Goal: Information Seeking & Learning: Learn about a topic

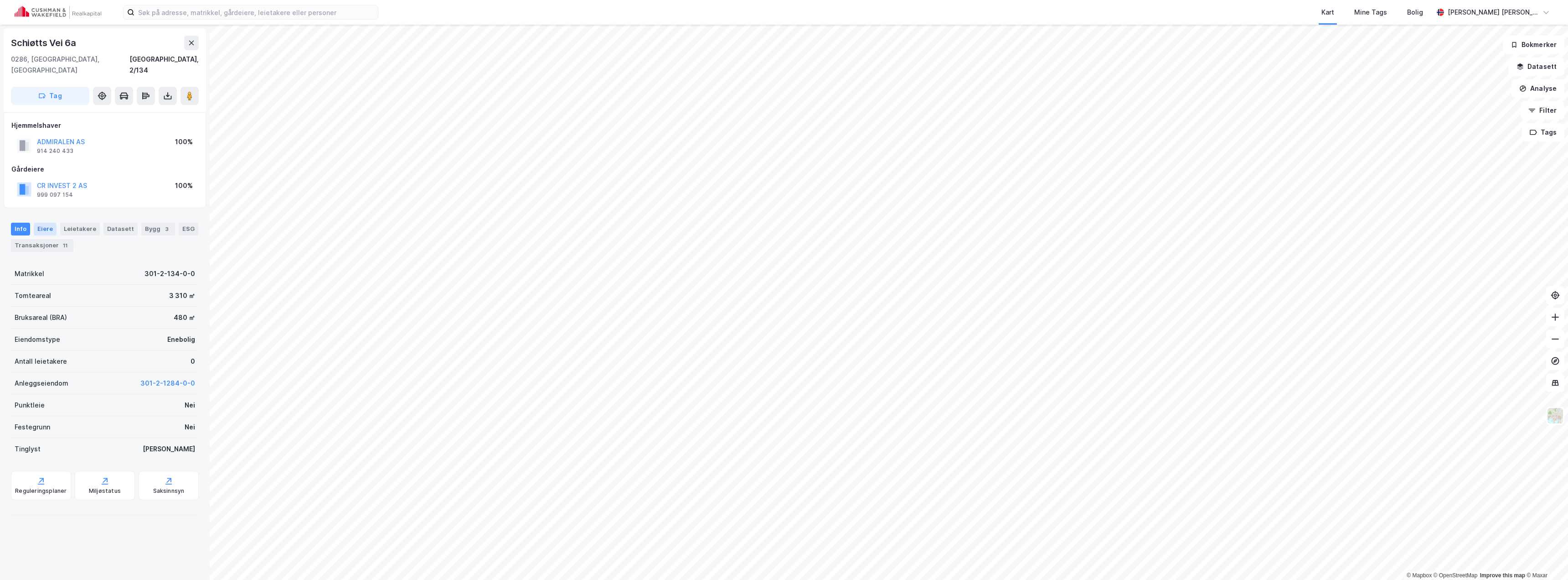
click at [49, 222] on div "Eiere" at bounding box center [45, 228] width 23 height 13
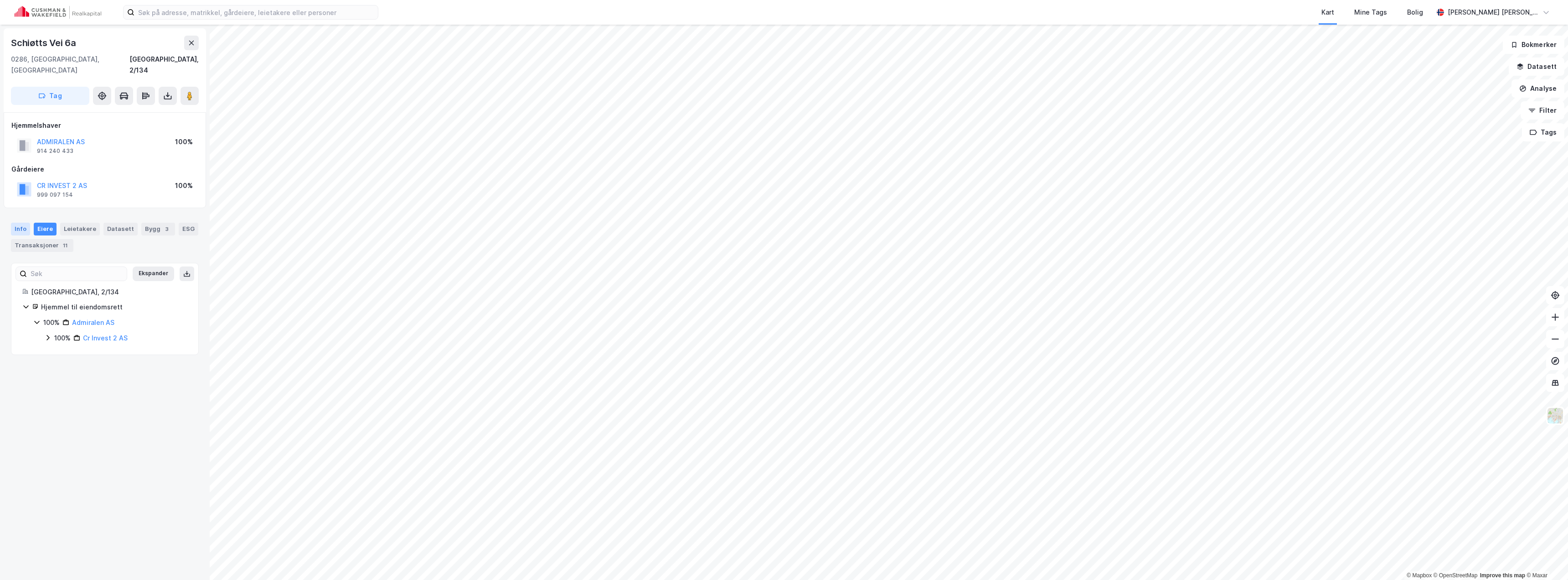
click at [22, 222] on div "Info" at bounding box center [21, 228] width 19 height 13
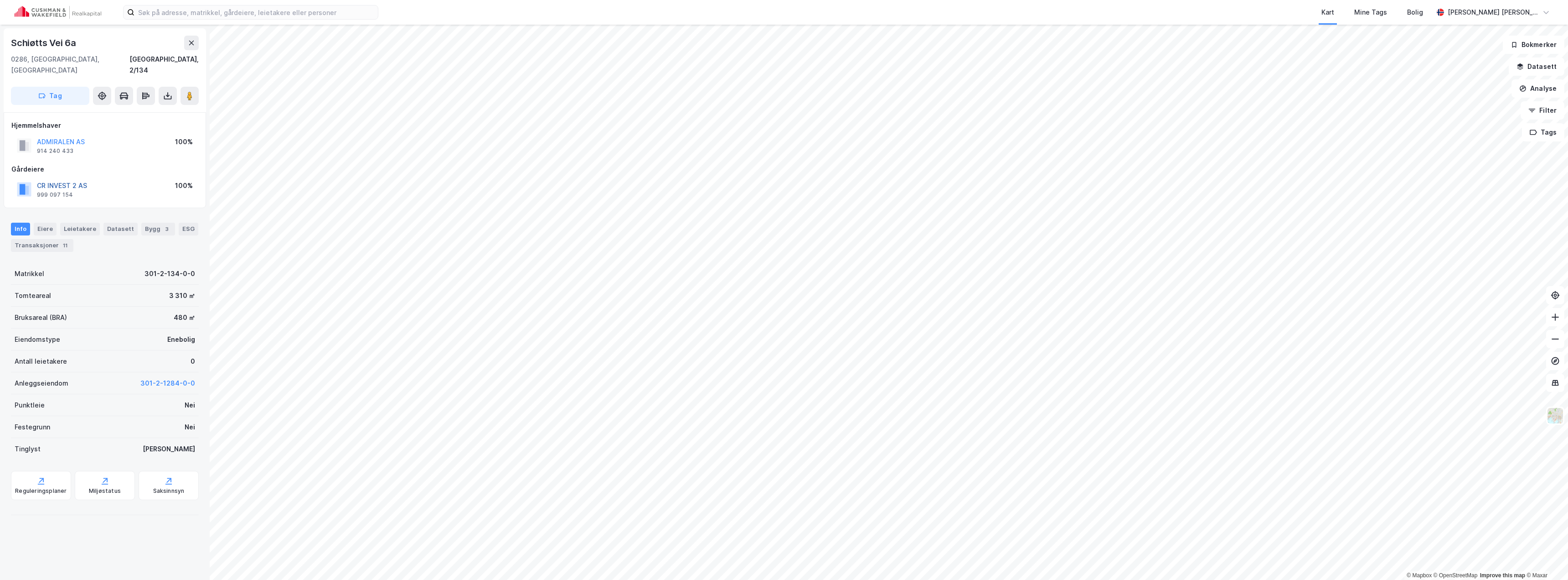
click at [0, 0] on button "CR INVEST 2 AS" at bounding box center [0, 0] width 0 height 0
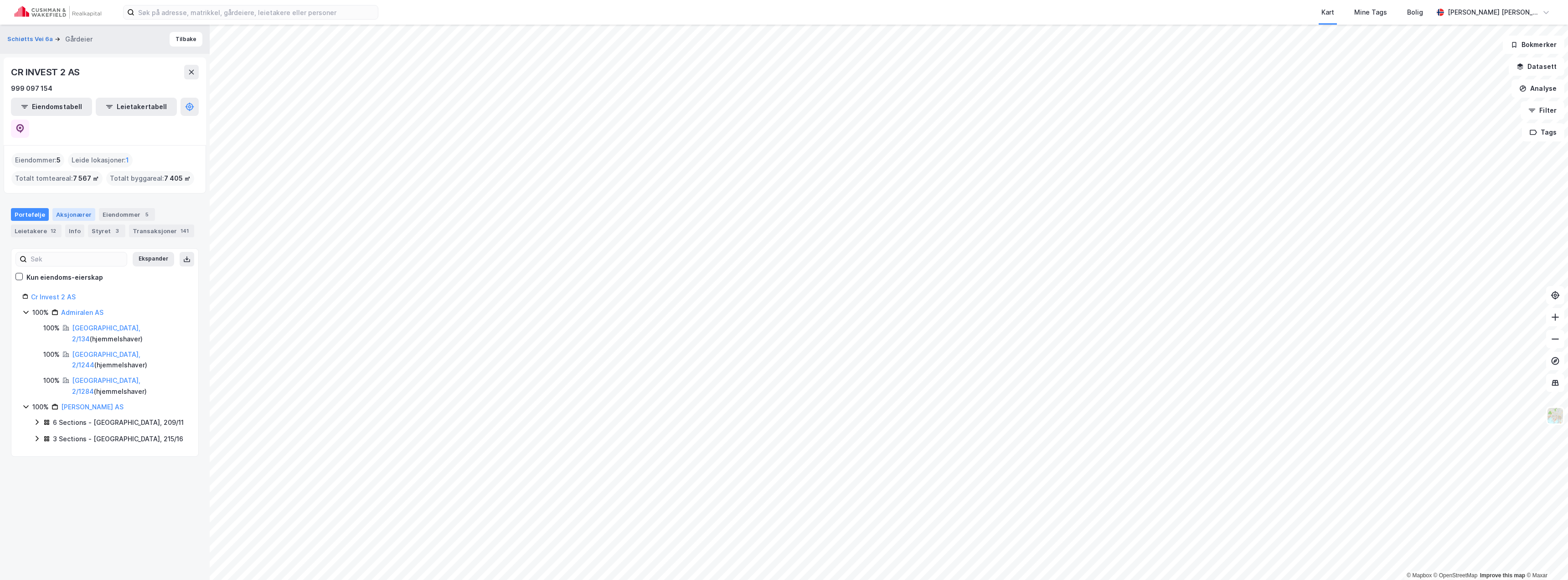
click at [65, 208] on div "Aksjonærer" at bounding box center [74, 214] width 43 height 13
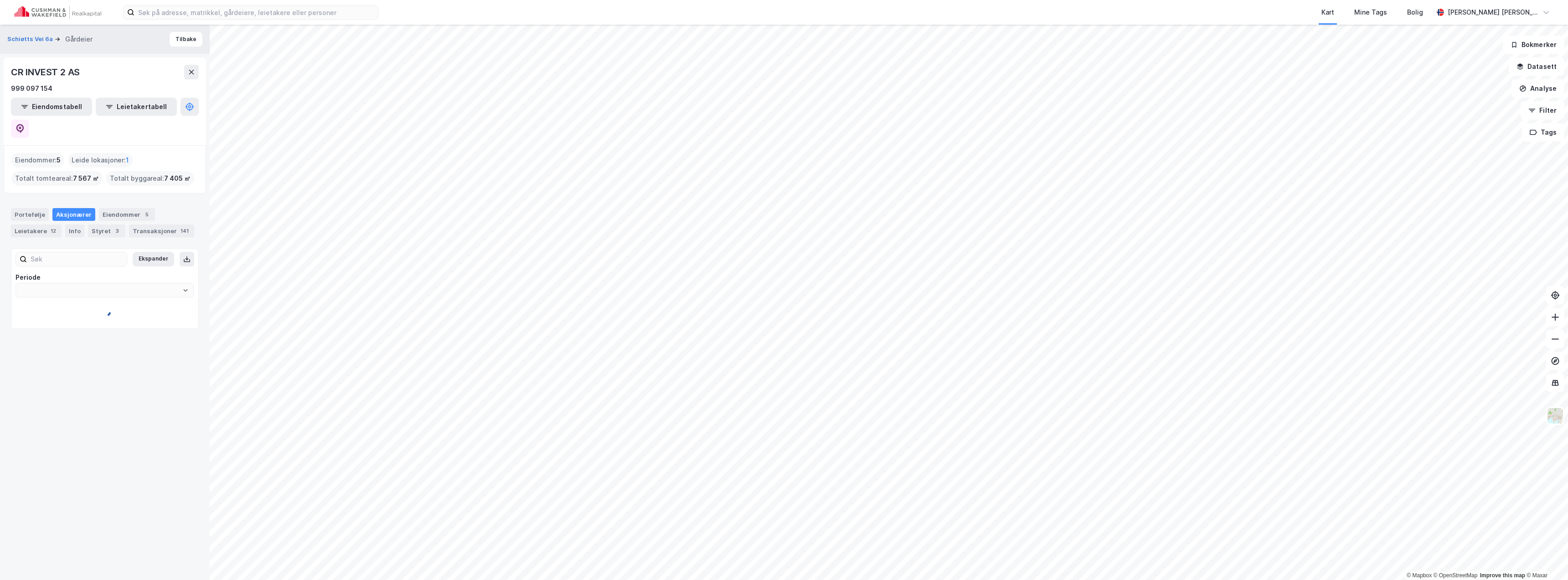
type input "Siste"
click at [30, 208] on div "Portefølje" at bounding box center [29, 214] width 38 height 13
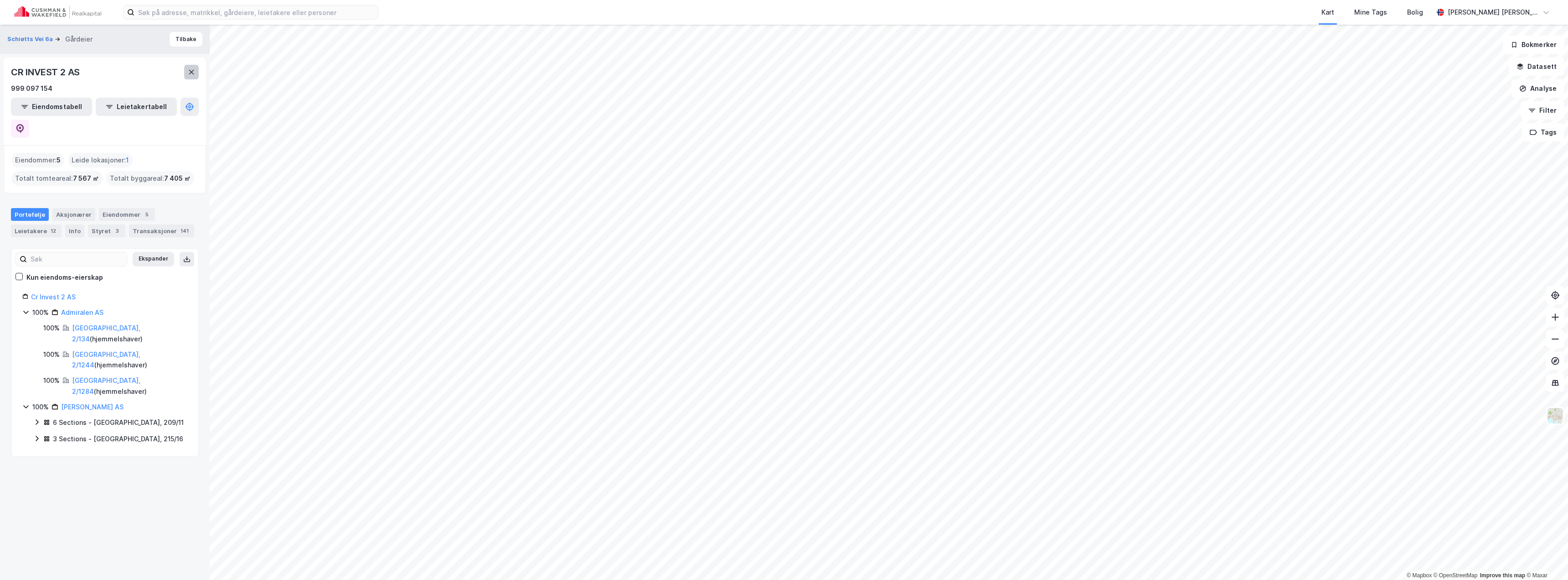
click at [188, 75] on icon at bounding box center [191, 72] width 7 height 7
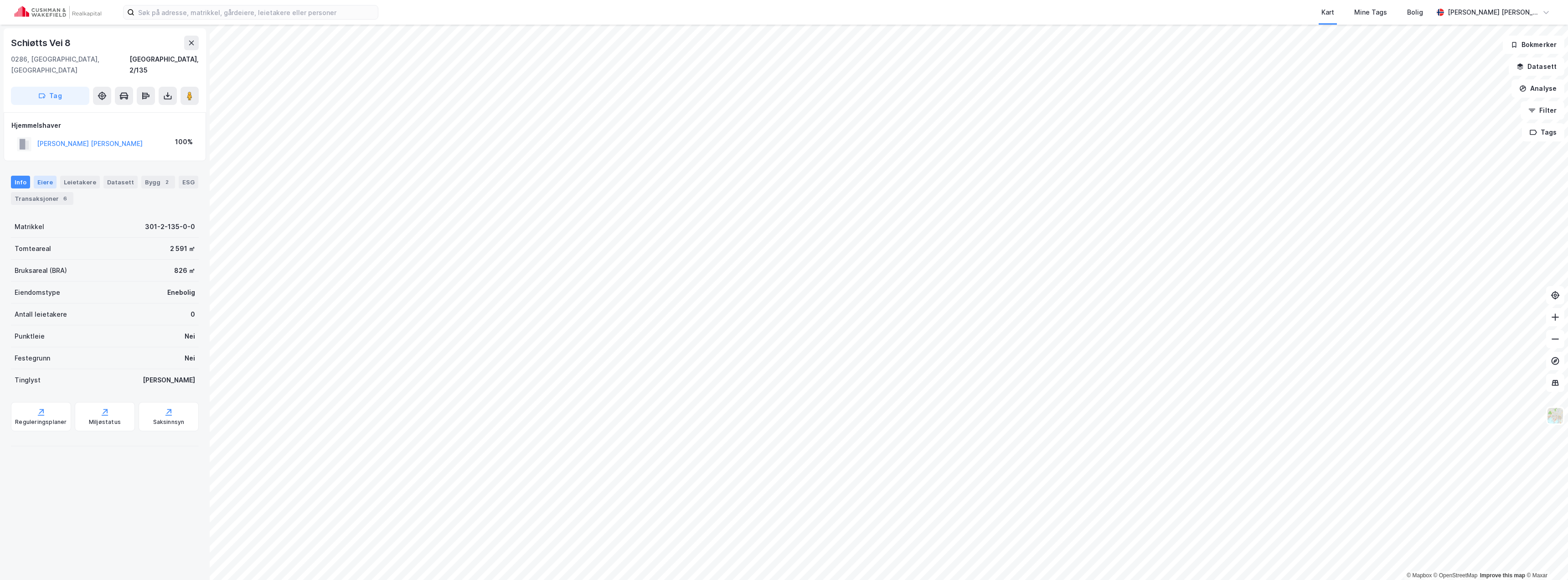
click at [43, 176] on div "Eiere" at bounding box center [45, 182] width 23 height 13
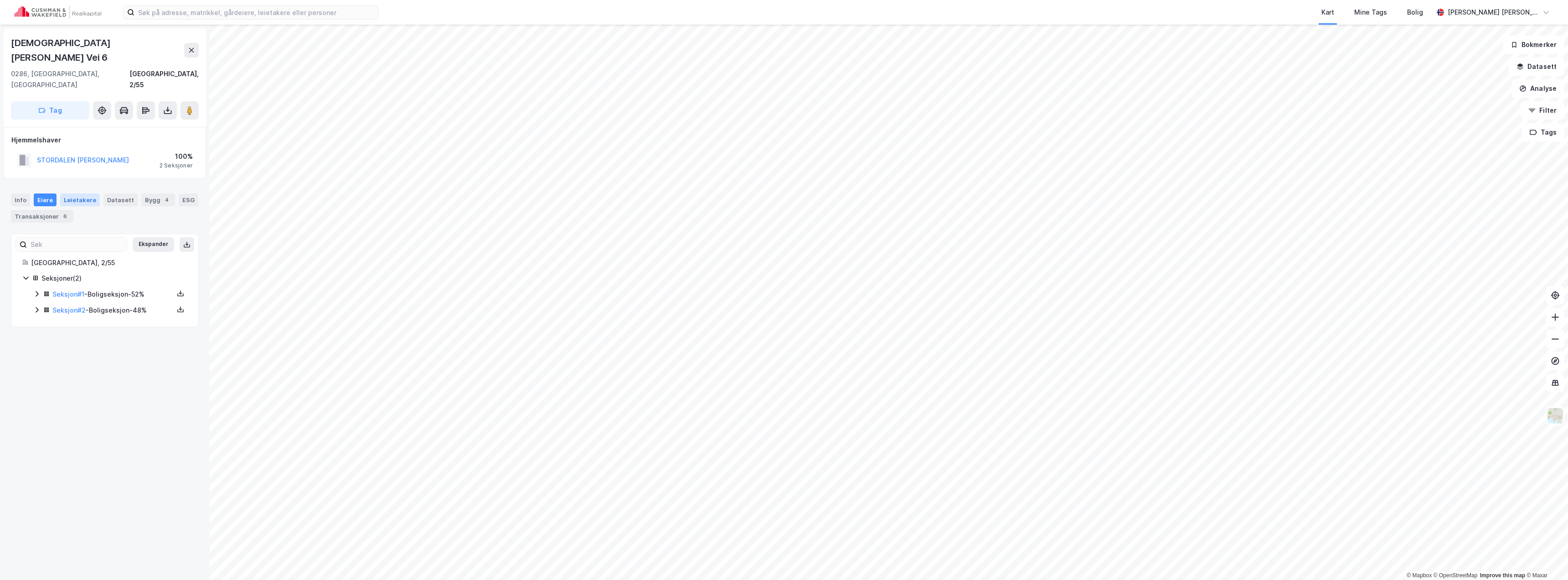
click at [70, 194] on div "Leietakere" at bounding box center [80, 199] width 40 height 13
click at [40, 194] on div "Eiere" at bounding box center [45, 199] width 23 height 13
click at [63, 290] on link "Seksjon # 1" at bounding box center [68, 294] width 32 height 8
